Goal: Communication & Community: Answer question/provide support

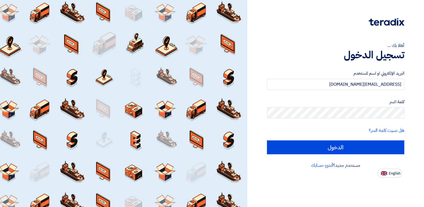
click at [328, 143] on input "الدخول" at bounding box center [335, 148] width 137 height 14
type input "Sign in"
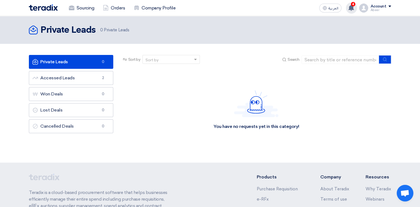
click at [351, 8] on use at bounding box center [352, 8] width 6 height 6
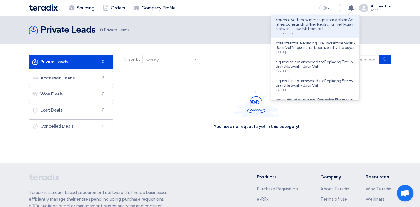
click at [324, 25] on p "You received a new message from Arabian Centres Co. regarding their Replacing F…" at bounding box center [315, 24] width 79 height 13
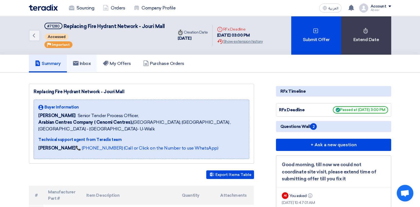
click at [86, 63] on h5 "Inbox" at bounding box center [82, 64] width 18 height 6
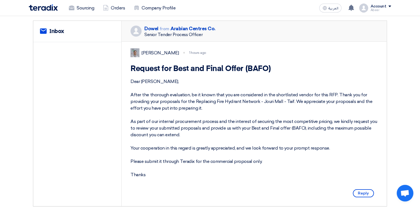
scroll to position [66, 0]
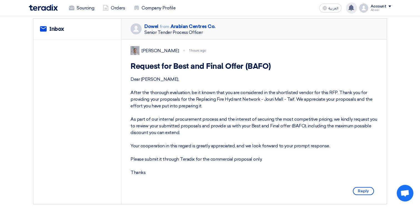
click at [355, 8] on div "You received a new message from Arabian Centres Co. regarding their Replacing F…" at bounding box center [351, 7] width 11 height 11
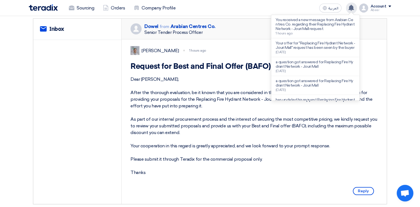
click at [355, 8] on div "You received a new message from Arabian Centres Co. regarding their Replacing F…" at bounding box center [351, 7] width 11 height 11
